Goal: Task Accomplishment & Management: Use online tool/utility

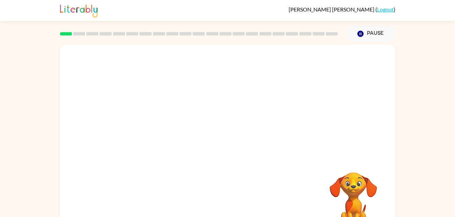
scroll to position [21, 0]
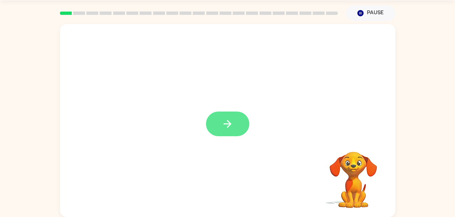
click at [230, 129] on icon "button" at bounding box center [228, 124] width 12 height 12
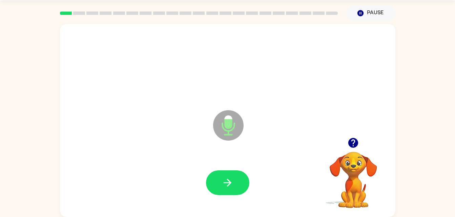
click at [223, 183] on icon "button" at bounding box center [228, 183] width 12 height 12
click at [224, 187] on div at bounding box center [228, 183] width 322 height 56
click at [240, 177] on button "button" at bounding box center [227, 183] width 43 height 25
click at [224, 176] on button "button" at bounding box center [227, 183] width 43 height 25
click at [229, 185] on icon "button" at bounding box center [228, 183] width 8 height 8
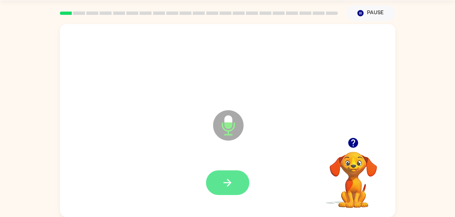
click at [235, 185] on button "button" at bounding box center [227, 183] width 43 height 25
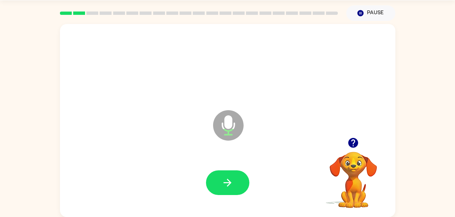
click at [248, 171] on div at bounding box center [227, 183] width 43 height 25
click at [235, 185] on button "button" at bounding box center [227, 183] width 43 height 25
click at [245, 179] on button "button" at bounding box center [227, 183] width 43 height 25
click at [235, 177] on div at bounding box center [227, 183] width 43 height 25
click at [217, 184] on button "button" at bounding box center [227, 183] width 43 height 25
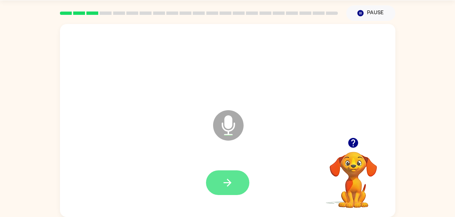
click at [233, 174] on button "button" at bounding box center [227, 183] width 43 height 25
click at [224, 180] on icon "button" at bounding box center [228, 183] width 12 height 12
click at [227, 186] on icon "button" at bounding box center [228, 183] width 12 height 12
click at [237, 187] on button "button" at bounding box center [227, 183] width 43 height 25
click at [220, 184] on button "button" at bounding box center [227, 183] width 43 height 25
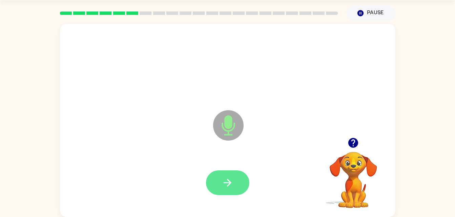
click at [232, 187] on icon "button" at bounding box center [228, 183] width 12 height 12
click at [227, 187] on icon "button" at bounding box center [228, 183] width 12 height 12
click at [223, 185] on icon "button" at bounding box center [228, 183] width 12 height 12
click at [236, 178] on button "button" at bounding box center [227, 183] width 43 height 25
click at [230, 176] on button "button" at bounding box center [227, 183] width 43 height 25
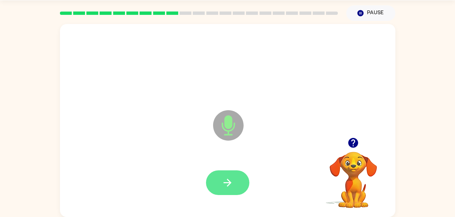
click at [236, 182] on button "button" at bounding box center [227, 183] width 43 height 25
click at [231, 193] on button "button" at bounding box center [227, 183] width 43 height 25
click at [229, 186] on icon "button" at bounding box center [228, 183] width 12 height 12
click at [227, 177] on icon "button" at bounding box center [228, 183] width 12 height 12
click at [228, 191] on button "button" at bounding box center [227, 183] width 43 height 25
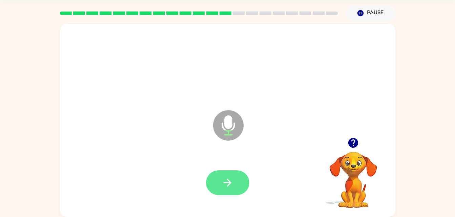
click at [207, 187] on button "button" at bounding box center [227, 183] width 43 height 25
click at [230, 180] on icon "button" at bounding box center [228, 183] width 12 height 12
click at [235, 182] on button "button" at bounding box center [227, 183] width 43 height 25
click at [222, 194] on button "button" at bounding box center [227, 183] width 43 height 25
click at [229, 173] on button "button" at bounding box center [227, 183] width 43 height 25
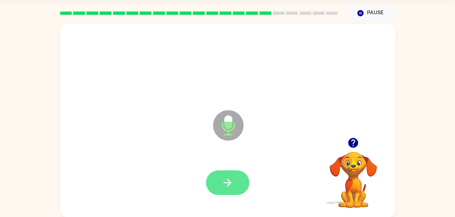
click at [218, 183] on button "button" at bounding box center [227, 183] width 43 height 25
click at [231, 183] on icon "button" at bounding box center [228, 183] width 12 height 12
click at [233, 194] on button "button" at bounding box center [227, 183] width 43 height 25
click at [233, 175] on button "button" at bounding box center [227, 183] width 43 height 25
click at [226, 179] on icon "button" at bounding box center [228, 183] width 12 height 12
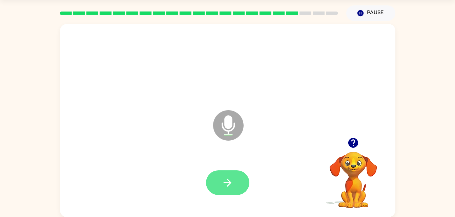
click at [243, 180] on button "button" at bounding box center [227, 183] width 43 height 25
click at [218, 184] on button "button" at bounding box center [227, 183] width 43 height 25
click at [224, 174] on button "button" at bounding box center [227, 183] width 43 height 25
click at [232, 191] on button "button" at bounding box center [227, 183] width 43 height 25
click at [229, 184] on icon "button" at bounding box center [228, 183] width 12 height 12
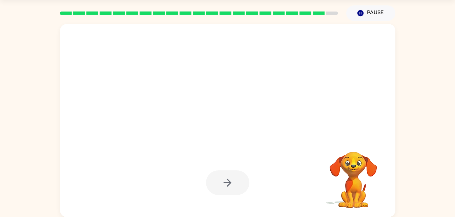
click at [236, 184] on div at bounding box center [227, 183] width 43 height 25
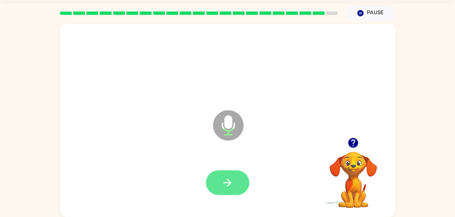
click at [226, 182] on icon "button" at bounding box center [228, 183] width 12 height 12
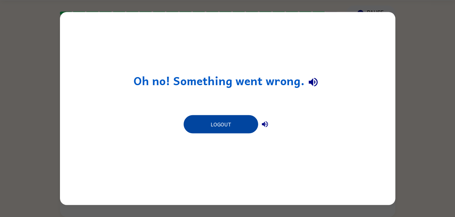
click at [233, 127] on button "Logout" at bounding box center [221, 125] width 75 height 18
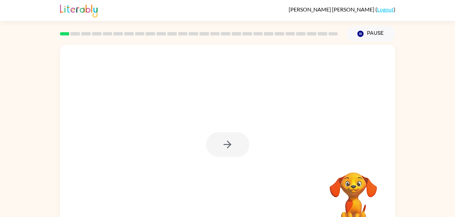
scroll to position [21, 0]
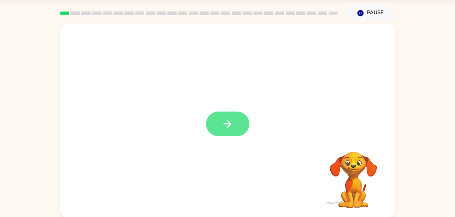
click at [219, 130] on button "button" at bounding box center [227, 124] width 43 height 25
click at [256, 180] on div at bounding box center [228, 183] width 322 height 56
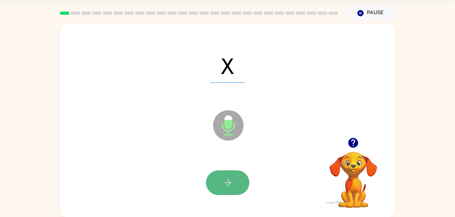
click at [219, 182] on button "button" at bounding box center [227, 183] width 43 height 25
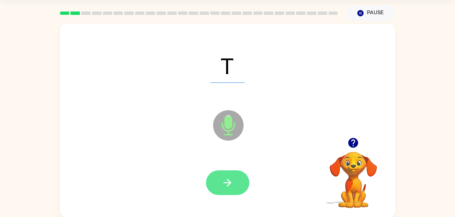
click at [222, 182] on icon "button" at bounding box center [228, 183] width 12 height 12
click at [245, 191] on button "button" at bounding box center [227, 183] width 43 height 25
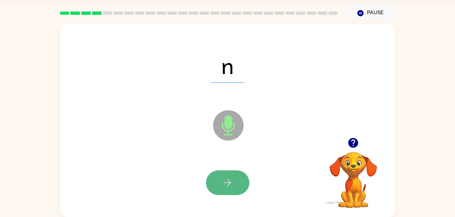
click at [237, 182] on button "button" at bounding box center [227, 183] width 43 height 25
click at [219, 189] on button "button" at bounding box center [227, 183] width 43 height 25
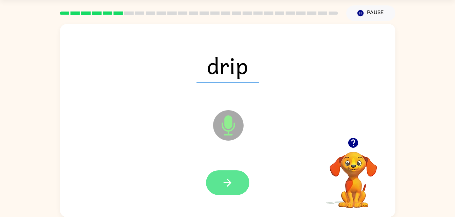
click at [234, 186] on button "button" at bounding box center [227, 183] width 43 height 25
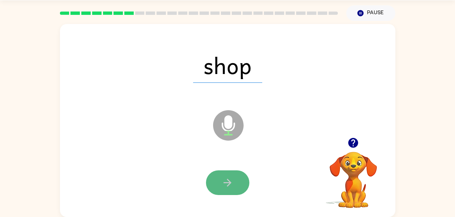
click at [218, 184] on button "button" at bounding box center [227, 183] width 43 height 25
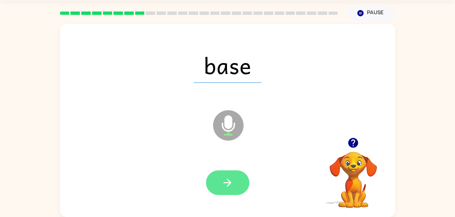
click at [236, 186] on button "button" at bounding box center [227, 183] width 43 height 25
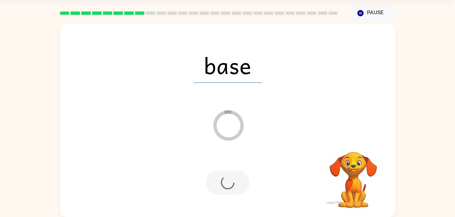
click at [228, 188] on div at bounding box center [227, 183] width 43 height 25
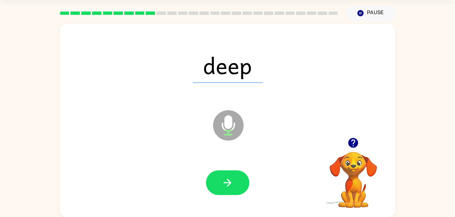
click at [208, 162] on div at bounding box center [228, 183] width 322 height 56
click at [227, 195] on button "button" at bounding box center [227, 183] width 43 height 25
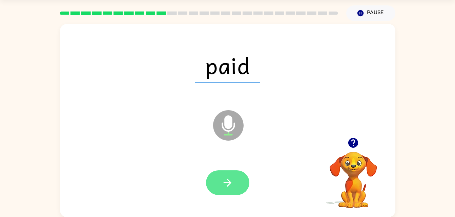
click at [232, 173] on button "button" at bounding box center [227, 183] width 43 height 25
click at [233, 185] on icon "button" at bounding box center [228, 183] width 12 height 12
click at [231, 185] on icon "button" at bounding box center [228, 183] width 12 height 12
click at [230, 193] on button "button" at bounding box center [227, 183] width 43 height 25
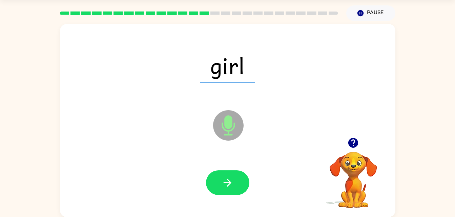
click at [231, 203] on div at bounding box center [228, 183] width 322 height 56
click at [232, 177] on icon "button" at bounding box center [228, 183] width 12 height 12
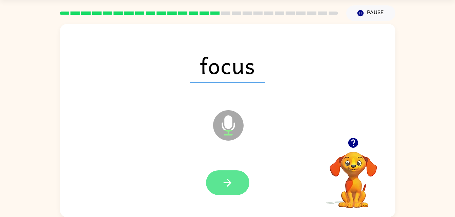
click at [229, 179] on icon "button" at bounding box center [228, 183] width 12 height 12
click at [234, 181] on button "button" at bounding box center [227, 183] width 43 height 25
click at [234, 182] on button "button" at bounding box center [227, 183] width 43 height 25
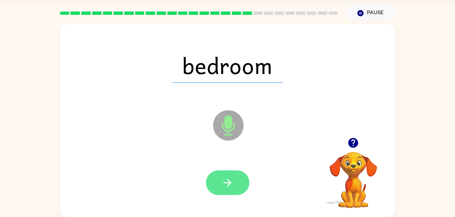
click at [217, 186] on button "button" at bounding box center [227, 183] width 43 height 25
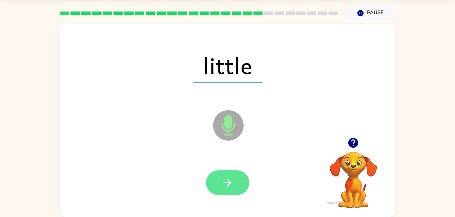
click at [244, 189] on button "button" at bounding box center [227, 183] width 43 height 25
click at [214, 181] on button "button" at bounding box center [227, 183] width 43 height 25
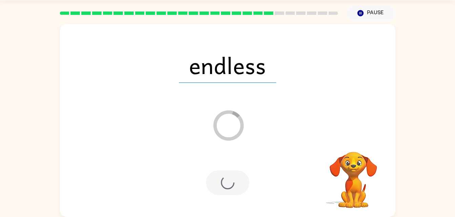
click at [245, 181] on div at bounding box center [227, 183] width 43 height 25
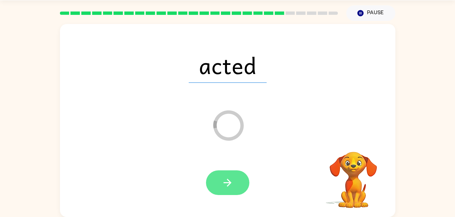
click at [227, 179] on icon "button" at bounding box center [228, 183] width 12 height 12
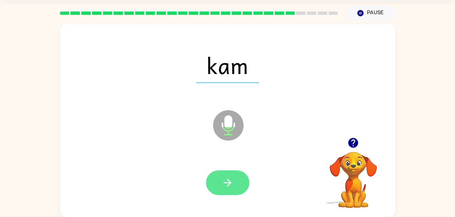
click at [234, 182] on button "button" at bounding box center [227, 183] width 43 height 25
click at [233, 186] on icon "button" at bounding box center [228, 183] width 12 height 12
click at [228, 184] on icon "button" at bounding box center [228, 183] width 12 height 12
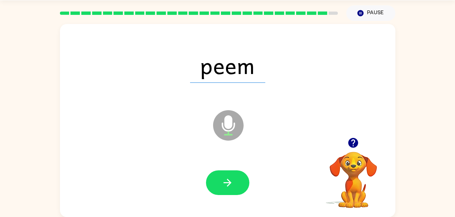
click at [252, 170] on div at bounding box center [228, 183] width 322 height 56
click at [238, 179] on button "button" at bounding box center [227, 183] width 43 height 25
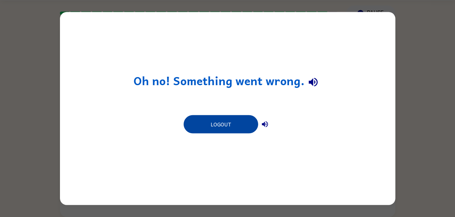
click at [233, 125] on button "Logout" at bounding box center [221, 125] width 75 height 18
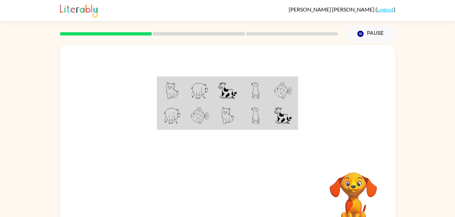
click at [266, 91] on td at bounding box center [256, 91] width 28 height 26
click at [267, 98] on td at bounding box center [256, 91] width 28 height 26
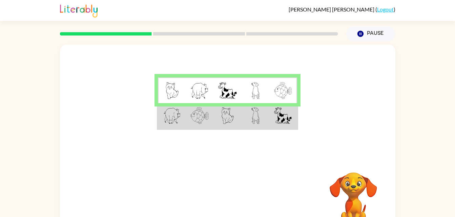
scroll to position [21, 0]
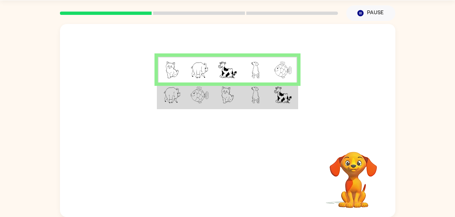
click at [279, 94] on img at bounding box center [283, 95] width 18 height 17
click at [279, 96] on img at bounding box center [283, 95] width 18 height 17
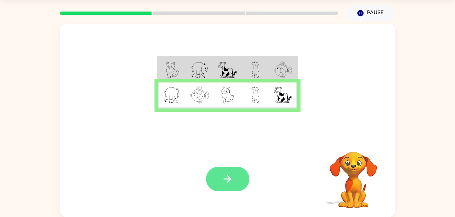
click at [226, 174] on icon "button" at bounding box center [228, 179] width 12 height 12
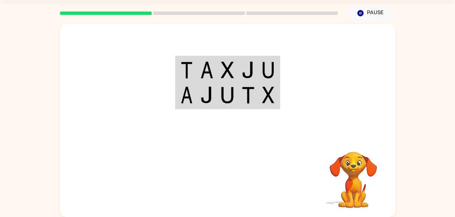
click at [272, 68] on img at bounding box center [268, 70] width 12 height 17
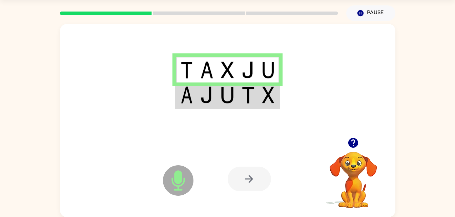
click at [200, 91] on img at bounding box center [206, 95] width 13 height 17
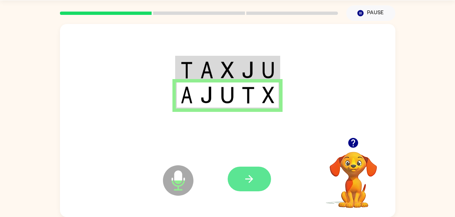
click at [251, 186] on button "button" at bounding box center [249, 179] width 43 height 25
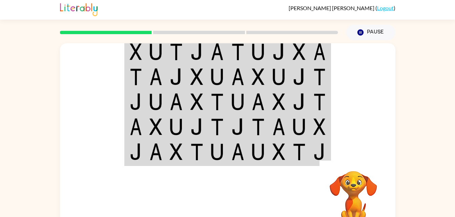
scroll to position [2, 0]
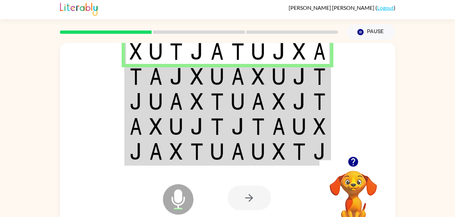
click at [156, 78] on img at bounding box center [155, 76] width 13 height 17
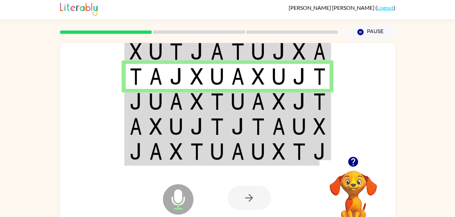
click at [169, 101] on td at bounding box center [176, 101] width 21 height 25
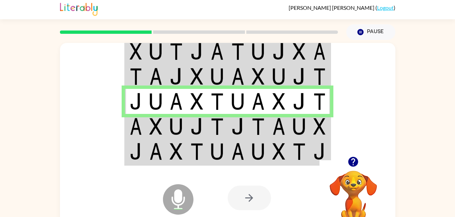
click at [213, 124] on img at bounding box center [217, 126] width 13 height 17
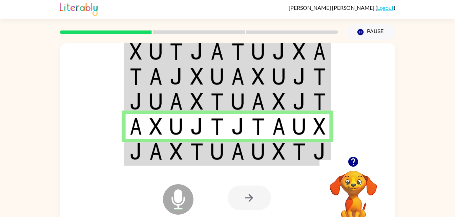
click at [298, 156] on img at bounding box center [299, 151] width 13 height 17
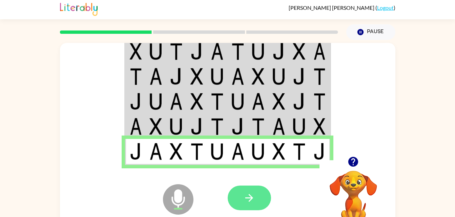
click at [248, 190] on button "button" at bounding box center [249, 198] width 43 height 25
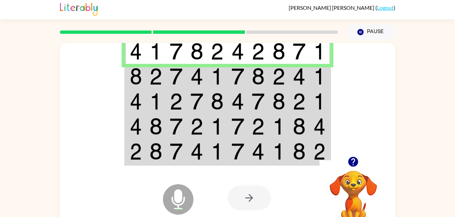
click at [184, 59] on td at bounding box center [176, 51] width 21 height 26
click at [295, 85] on td at bounding box center [299, 76] width 21 height 25
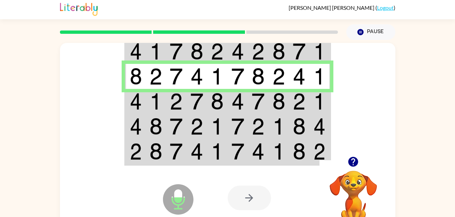
click at [306, 103] on td at bounding box center [299, 101] width 21 height 25
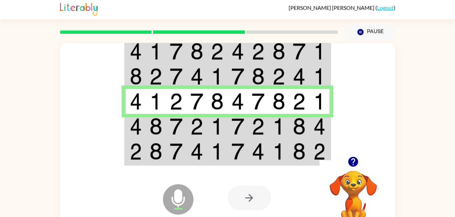
click at [189, 122] on td at bounding box center [197, 126] width 21 height 25
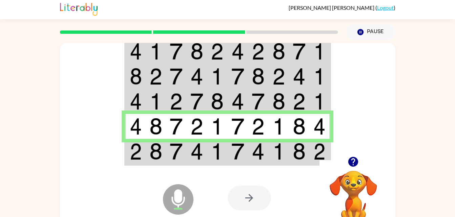
click at [306, 154] on td at bounding box center [299, 152] width 21 height 26
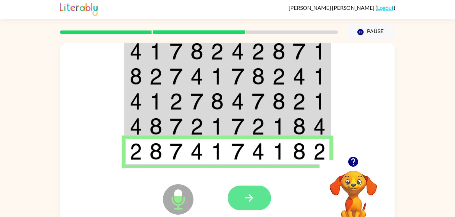
click at [253, 207] on button "button" at bounding box center [249, 198] width 43 height 25
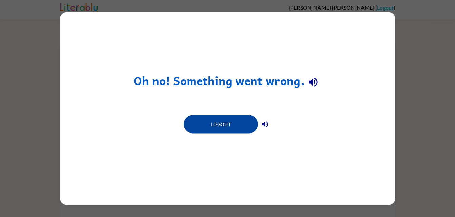
click at [238, 120] on button "Logout" at bounding box center [221, 125] width 75 height 18
